Goal: Information Seeking & Learning: Find specific fact

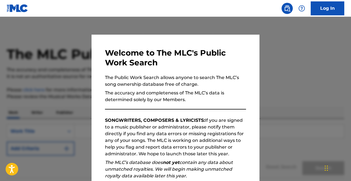
scroll to position [75, 0]
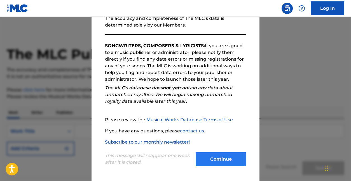
click at [218, 164] on button "Continue" at bounding box center [220, 159] width 50 height 14
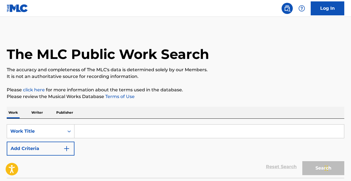
click at [96, 130] on input "Search Form" at bounding box center [208, 131] width 269 height 13
paste input "September" by Earth, Wind & Fire"
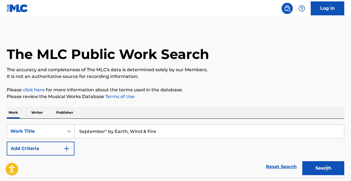
drag, startPoint x: 105, startPoint y: 131, endPoint x: 182, endPoint y: 131, distance: 77.7
click at [182, 131] on input "September" by Earth, Wind & Fire" at bounding box center [208, 131] width 269 height 13
type input "September"
click at [76, 145] on div "SearchWithCriteria44c06b22-393f-427e-afed-2a18cdb1fec0 Work Title September Add…" at bounding box center [175, 139] width 337 height 31
click at [67, 148] on img "Search Form" at bounding box center [66, 148] width 7 height 7
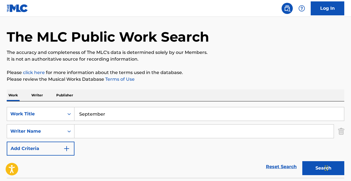
scroll to position [23, 0]
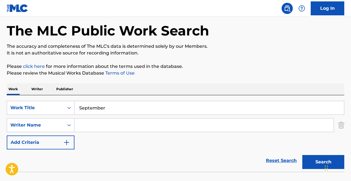
click at [140, 126] on input "Search Form" at bounding box center [203, 125] width 259 height 13
paste input "" by Earth, Wind & Fire"
click at [323, 162] on button "Search" at bounding box center [323, 162] width 42 height 14
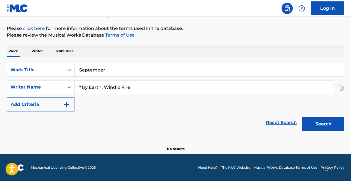
scroll to position [61, 0]
drag, startPoint x: 88, startPoint y: 86, endPoint x: 79, endPoint y: 86, distance: 8.7
click at [80, 86] on input "" by Earth, Wind & Fire" at bounding box center [203, 87] width 259 height 13
click at [113, 87] on input "Earth, Wind & Fire" at bounding box center [203, 87] width 259 height 13
type input "Earth, Wind Fire"
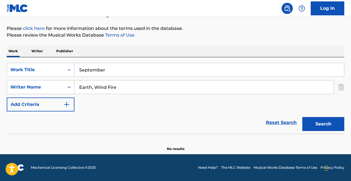
click at [323, 124] on button "Search" at bounding box center [323, 124] width 42 height 14
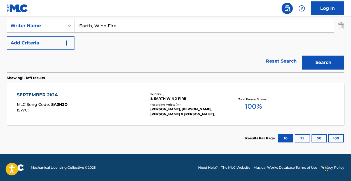
scroll to position [123, 0]
click at [52, 95] on div "SEPTEMBER 2K14" at bounding box center [42, 95] width 51 height 7
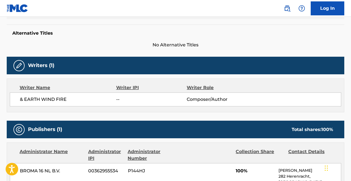
scroll to position [195, 0]
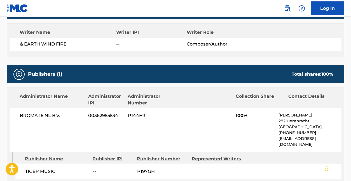
scroll to position [91, 0]
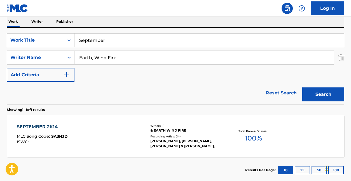
click at [96, 57] on input "Earth, Wind Fire" at bounding box center [203, 57] width 259 height 13
type input "Earth Wind Fire"
click at [323, 94] on button "Search" at bounding box center [323, 94] width 42 height 14
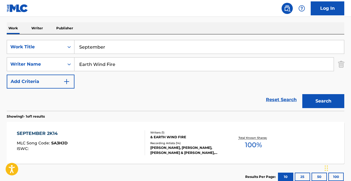
drag, startPoint x: 103, startPoint y: 67, endPoint x: 23, endPoint y: 56, distance: 80.5
click at [23, 56] on div "SearchWithCriteria44c06b22-393f-427e-afed-2a18cdb1fec0 Work Title September Sea…" at bounding box center [175, 64] width 337 height 49
click at [323, 101] on button "Search" at bounding box center [323, 101] width 42 height 14
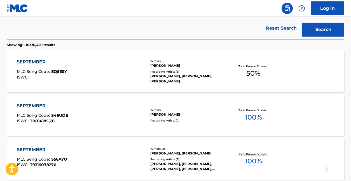
scroll to position [156, 0]
click at [36, 60] on div "SEPTEMBER" at bounding box center [42, 61] width 50 height 7
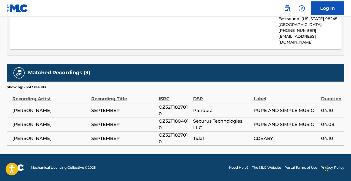
scroll to position [297, 0]
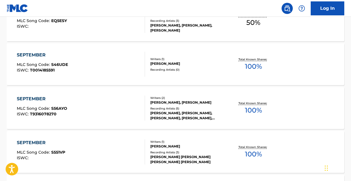
scroll to position [208, 0]
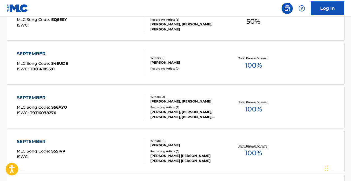
click at [45, 52] on div "SEPTEMBER" at bounding box center [42, 54] width 51 height 7
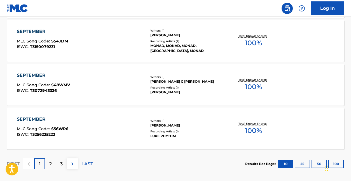
scroll to position [500, 0]
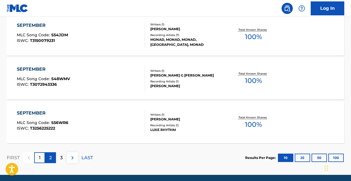
click at [48, 158] on div "2" at bounding box center [50, 157] width 11 height 11
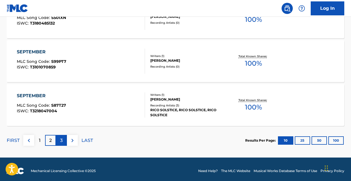
click at [63, 141] on div "3" at bounding box center [61, 140] width 11 height 11
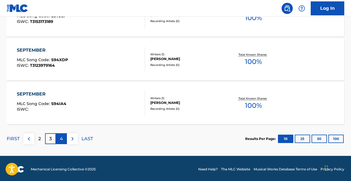
click at [62, 138] on p "4" at bounding box center [61, 139] width 3 height 7
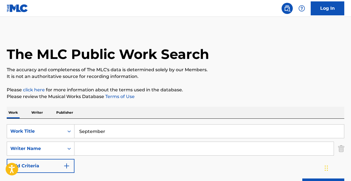
scroll to position [0, 0]
click at [114, 148] on input "Search Form" at bounding box center [203, 148] width 259 height 13
type input "[PERSON_NAME]"
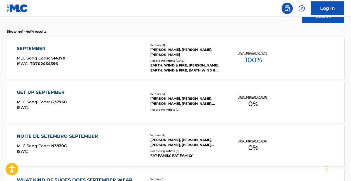
scroll to position [168, 0]
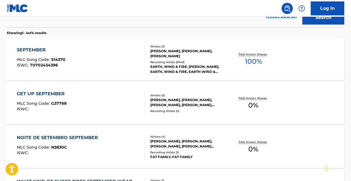
click at [39, 48] on div "SEPTEMBER" at bounding box center [41, 50] width 49 height 7
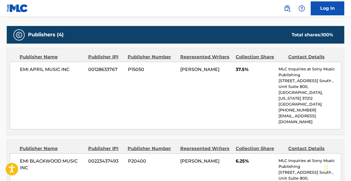
scroll to position [304, 0]
drag, startPoint x: 20, startPoint y: 69, endPoint x: 73, endPoint y: 67, distance: 53.1
click at [73, 67] on span "EMI APRIL MUSIC INC" at bounding box center [52, 69] width 64 height 7
copy span "EMI APRIL MUSIC INC"
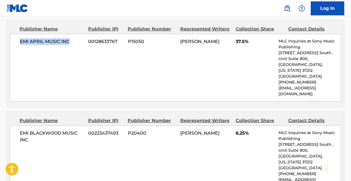
scroll to position [350, 0]
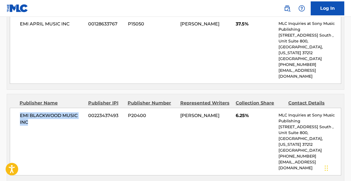
drag, startPoint x: 20, startPoint y: 103, endPoint x: 39, endPoint y: 110, distance: 20.3
click at [39, 112] on span "EMI BLACKWOOD MUSIC INC" at bounding box center [52, 118] width 64 height 13
copy span "EMI BLACKWOOD MUSIC INC"
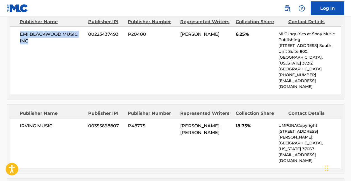
scroll to position [435, 0]
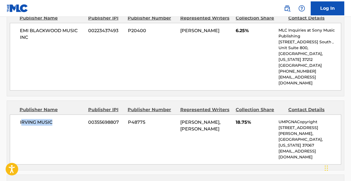
drag, startPoint x: 20, startPoint y: 98, endPoint x: 75, endPoint y: 98, distance: 54.2
click at [75, 119] on span "IRVING MUSIC" at bounding box center [52, 122] width 64 height 7
copy span "RVING MUSIC"
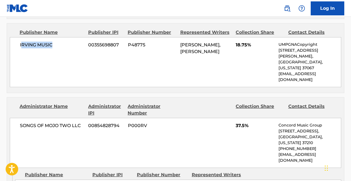
scroll to position [531, 0]
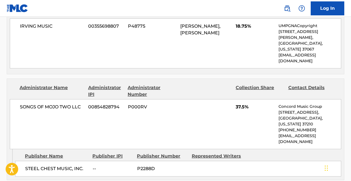
click at [41, 99] on div "SONGS OF MOJO TWO LLC 00854828794 P000RV 37.5% Concord Music Group [STREET_ADDR…" at bounding box center [175, 124] width 331 height 50
drag, startPoint x: 17, startPoint y: 70, endPoint x: 83, endPoint y: 68, distance: 65.7
click at [83, 99] on div "SONGS OF MOJO TWO LLC 00854828794 P000RV 37.5% Concord Music Group [STREET_ADDR…" at bounding box center [175, 124] width 331 height 50
copy span "SONGS OF MOJO TWO LLC"
drag, startPoint x: 25, startPoint y: 121, endPoint x: 87, endPoint y: 120, distance: 62.6
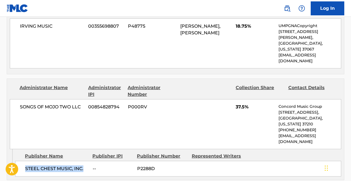
click at [87, 161] on div "STEEL CHEST MUSIC, INC. -- P2288D" at bounding box center [178, 169] width 326 height 16
copy span "STEEL CHEST MUSIC, INC."
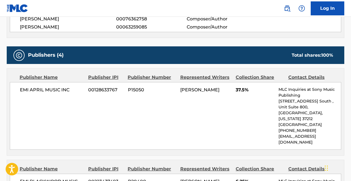
scroll to position [280, 0]
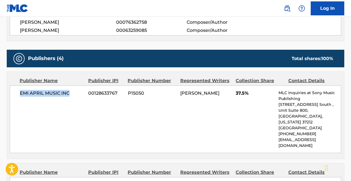
drag, startPoint x: 20, startPoint y: 94, endPoint x: 73, endPoint y: 94, distance: 52.6
click at [73, 94] on span "EMI APRIL MUSIC INC" at bounding box center [52, 93] width 64 height 7
copy span "EMI APRIL MUSIC INC"
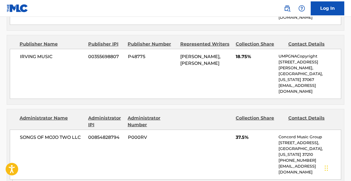
scroll to position [501, 0]
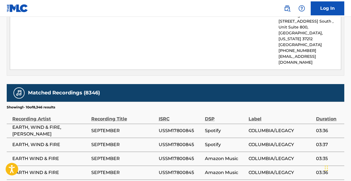
scroll to position [632, 0]
